Goal: Task Accomplishment & Management: Check status

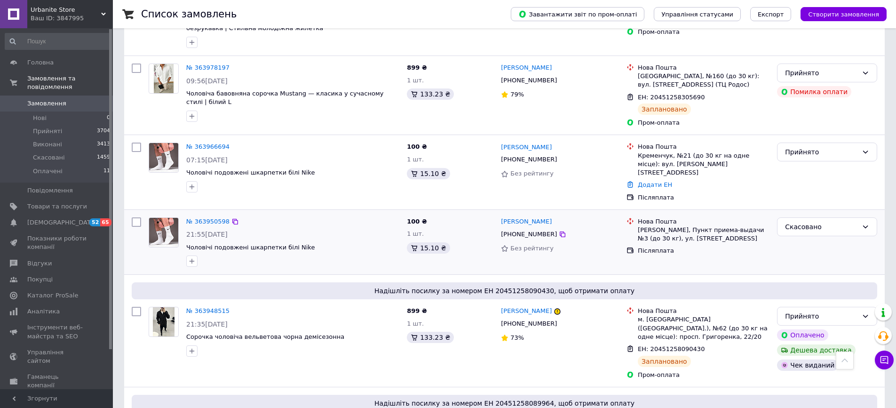
scroll to position [419, 0]
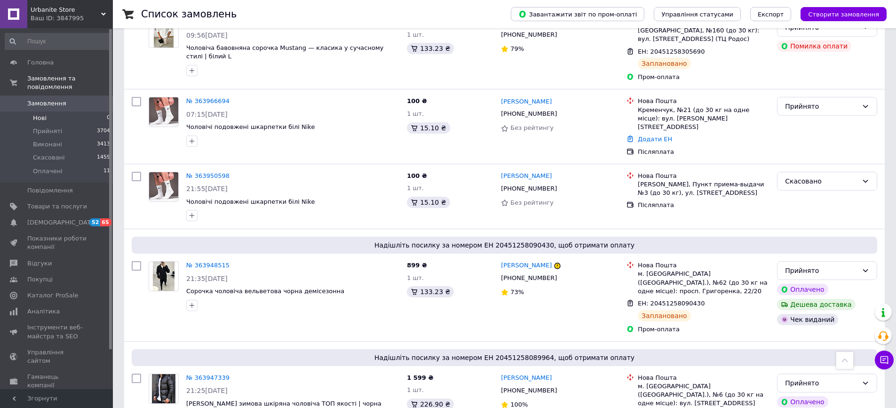
click at [41, 111] on li "Нові 0" at bounding box center [58, 117] width 116 height 13
click at [42, 108] on link "Замовлення 0" at bounding box center [58, 103] width 116 height 16
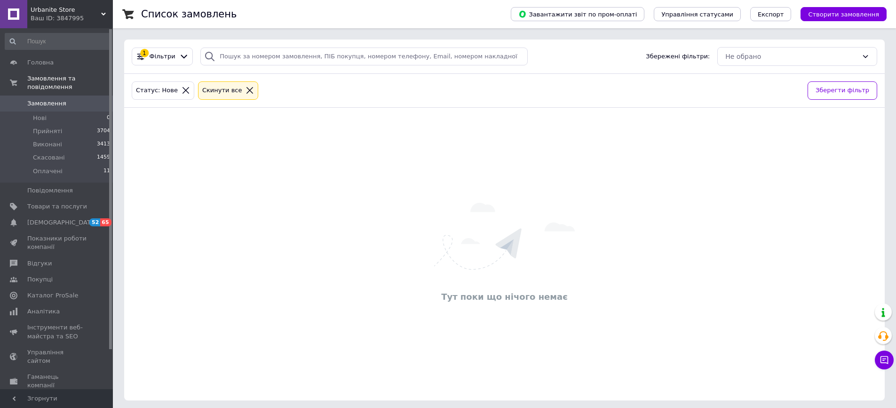
click at [45, 103] on span "Замовлення" at bounding box center [46, 103] width 39 height 8
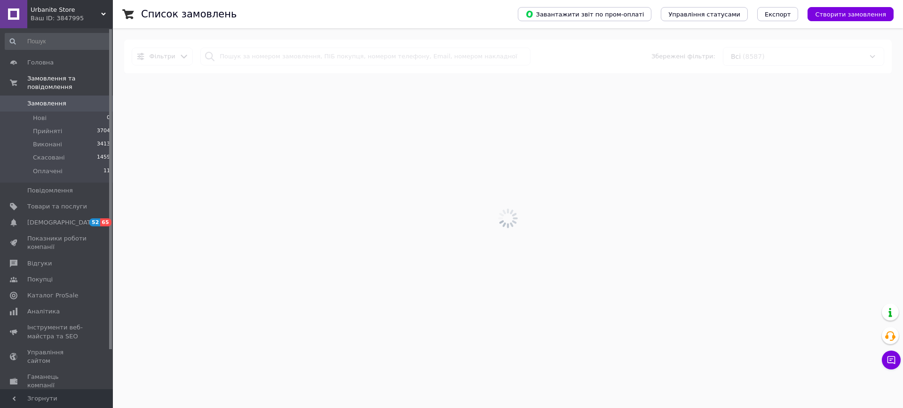
drag, startPoint x: 380, startPoint y: 206, endPoint x: 873, endPoint y: 238, distance: 493.5
click at [625, 272] on div at bounding box center [508, 218] width 790 height 380
